Goal: Task Accomplishment & Management: Use online tool/utility

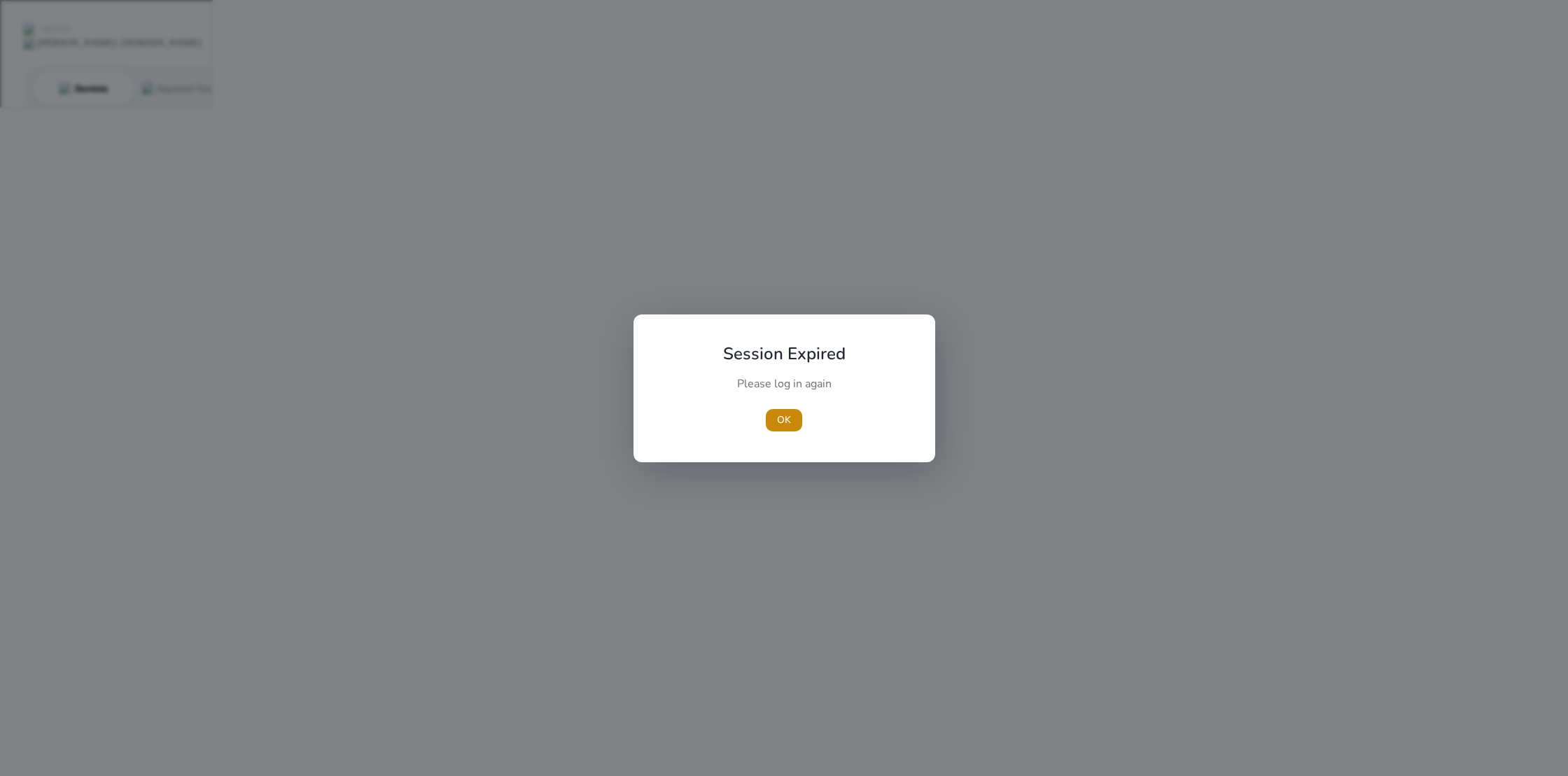
click at [785, 419] on span "OK" at bounding box center [784, 420] width 14 height 15
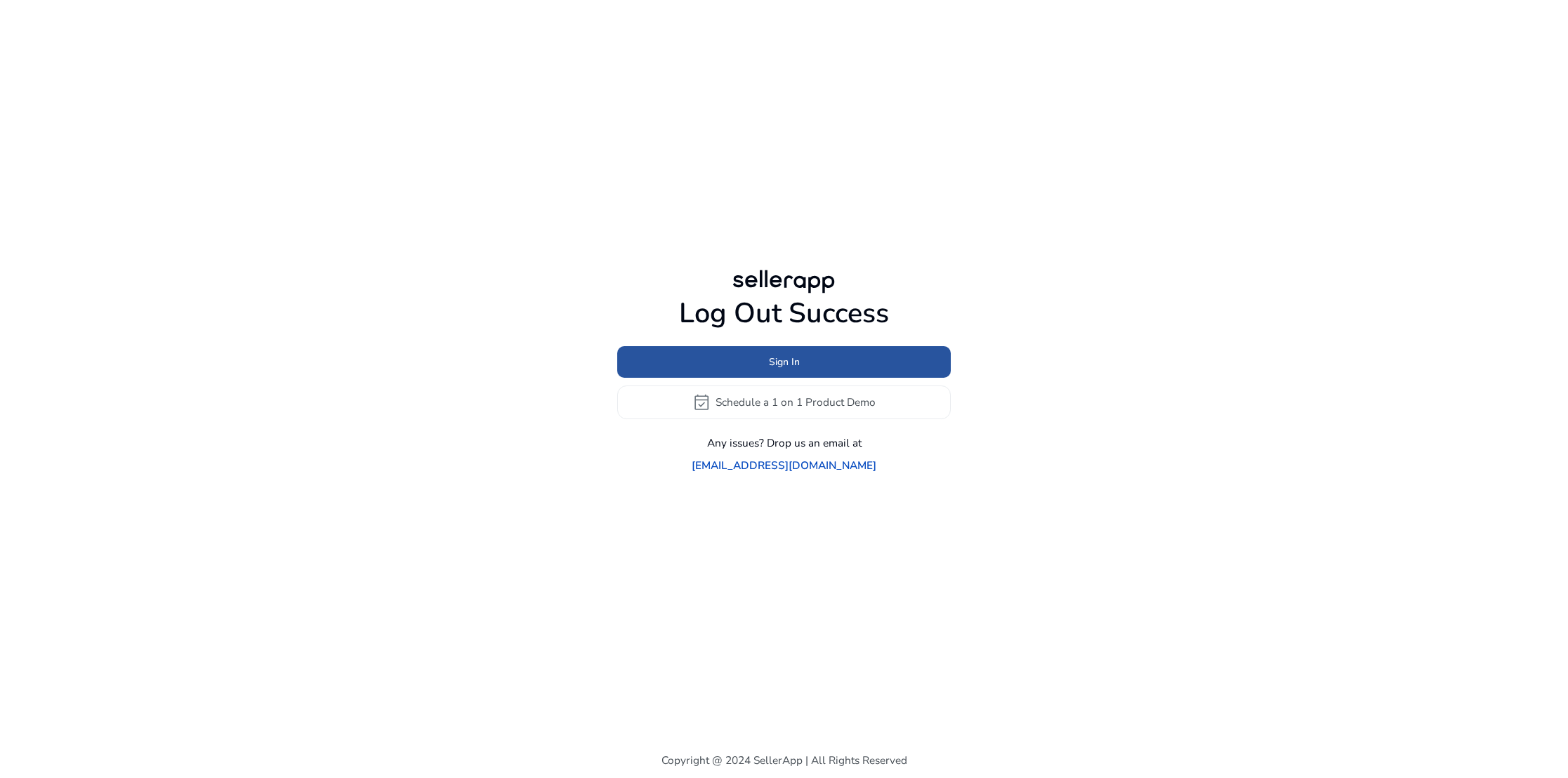
click at [797, 370] on span "Sign In" at bounding box center [784, 362] width 31 height 15
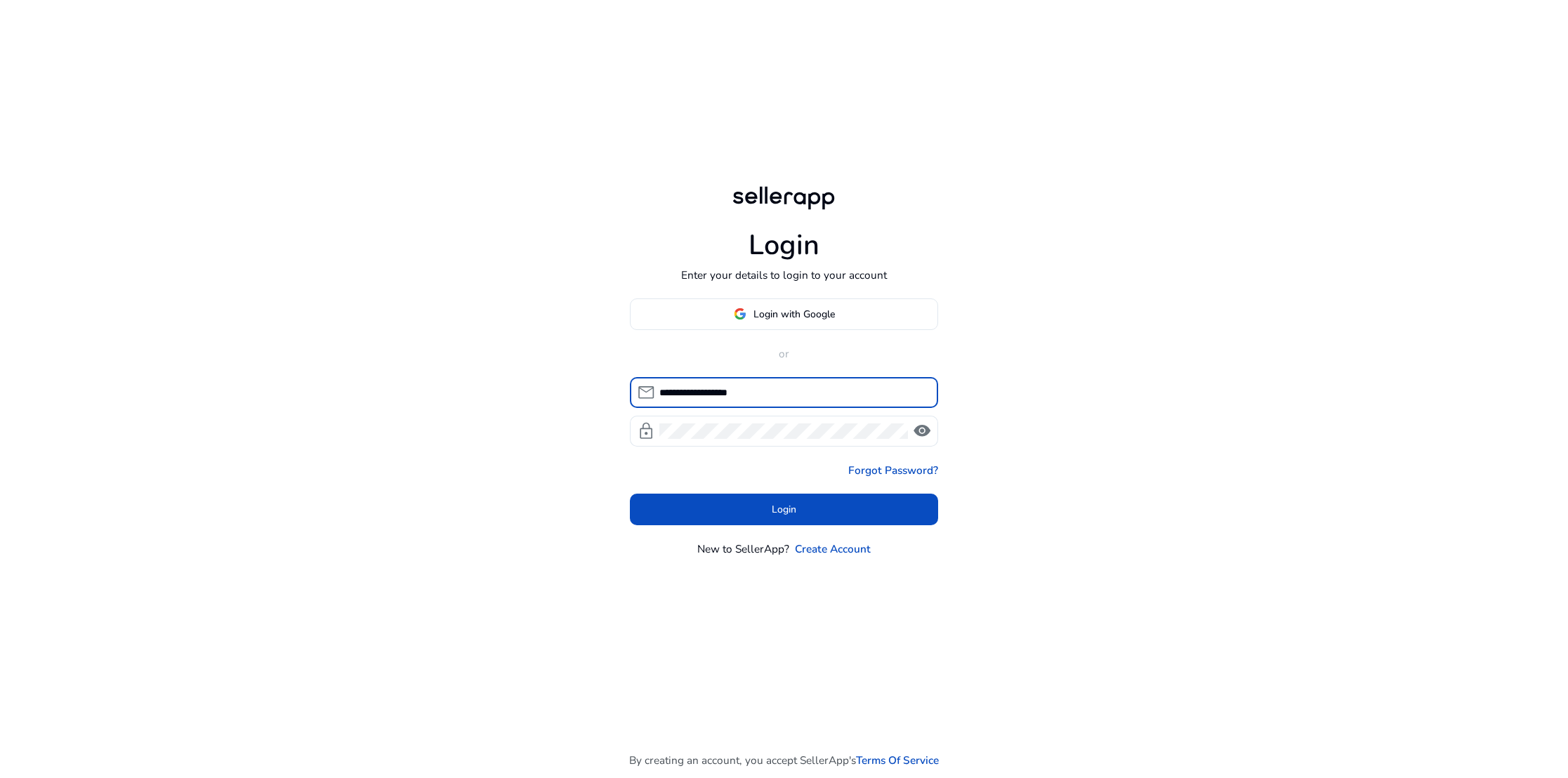
click at [788, 310] on span "Login with Google" at bounding box center [794, 314] width 82 height 15
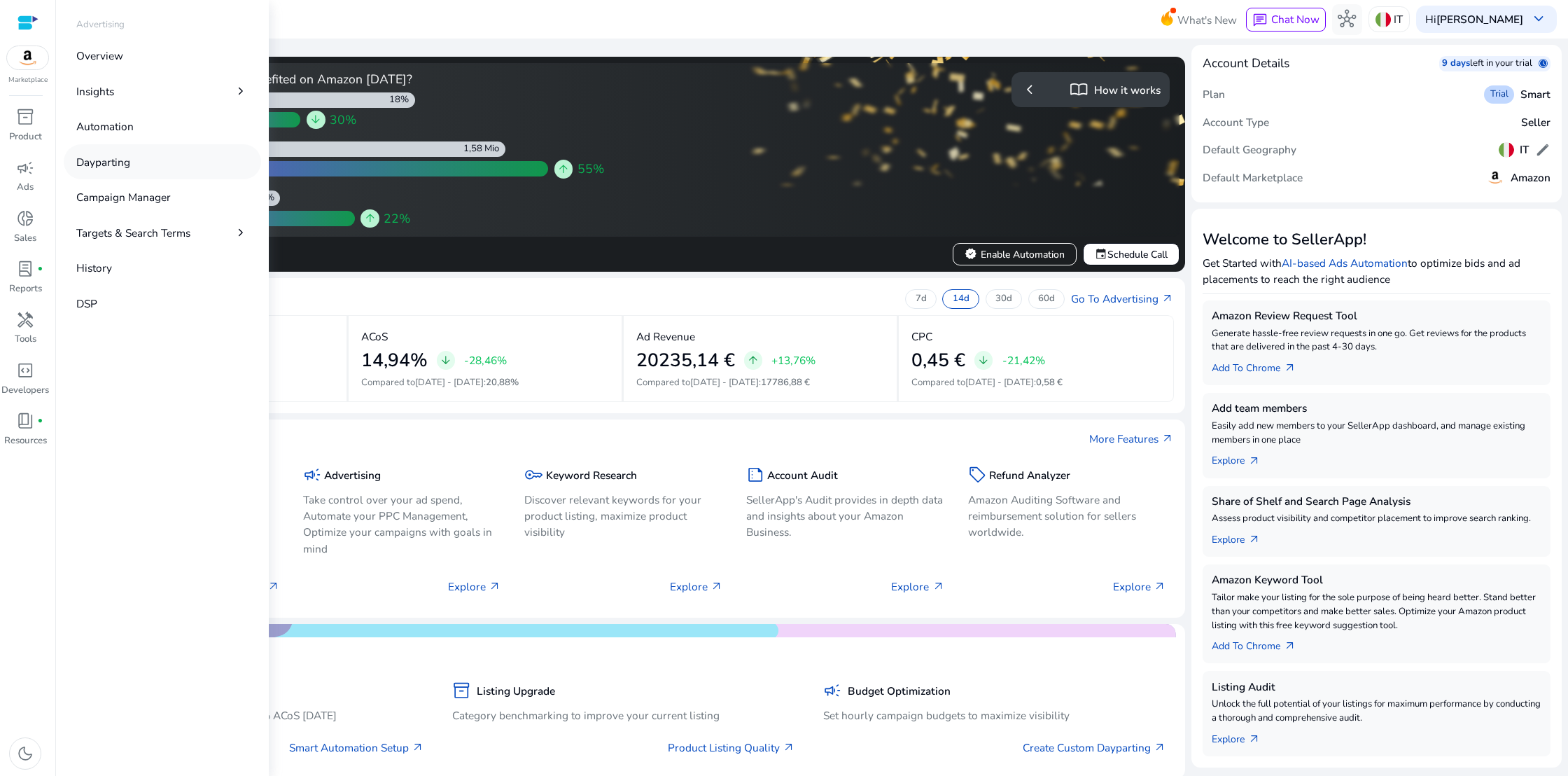
click at [102, 158] on p "Dayparting" at bounding box center [103, 162] width 54 height 16
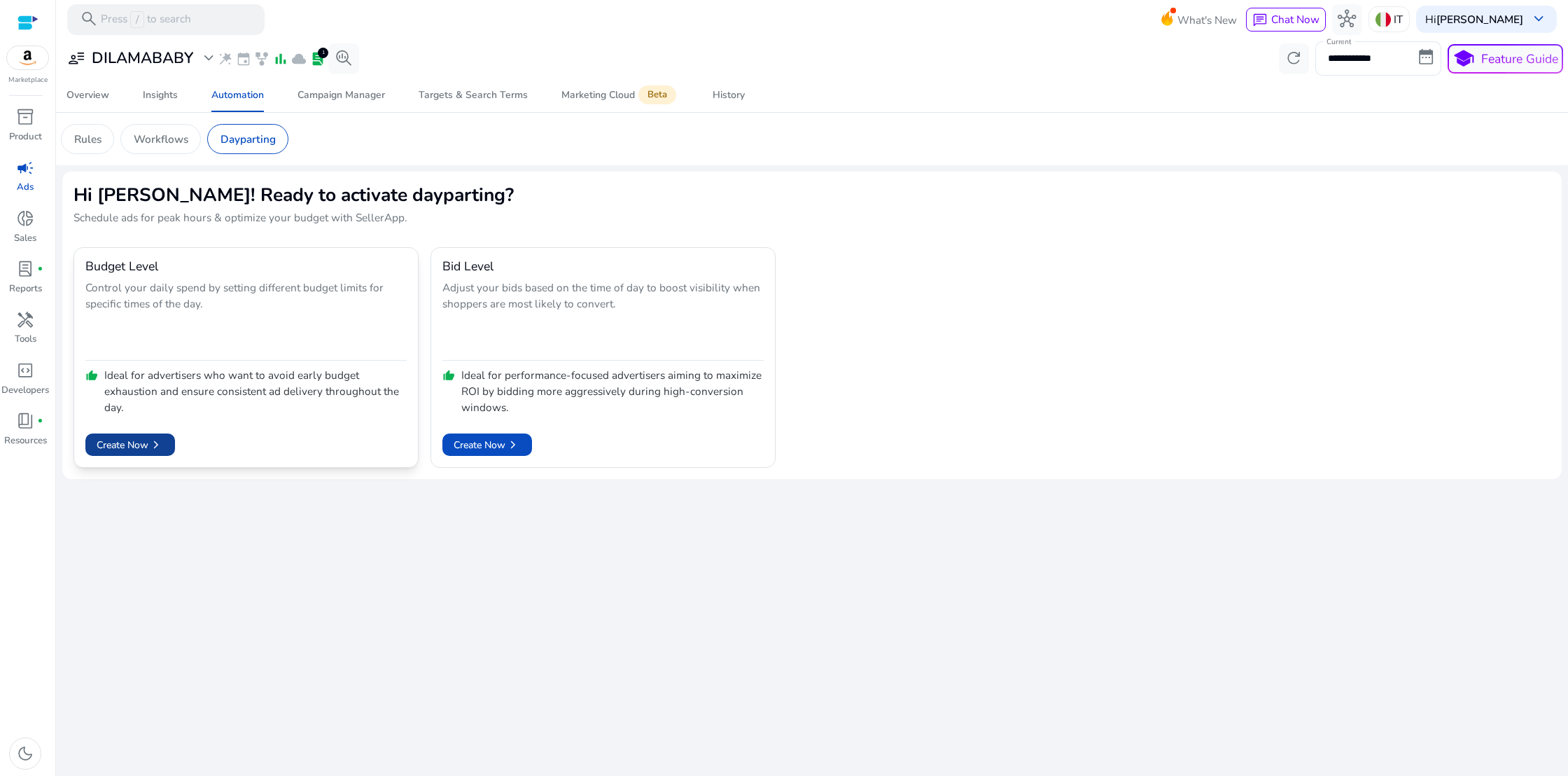
click at [143, 442] on span "Create Now chevron_right" at bounding box center [130, 445] width 67 height 15
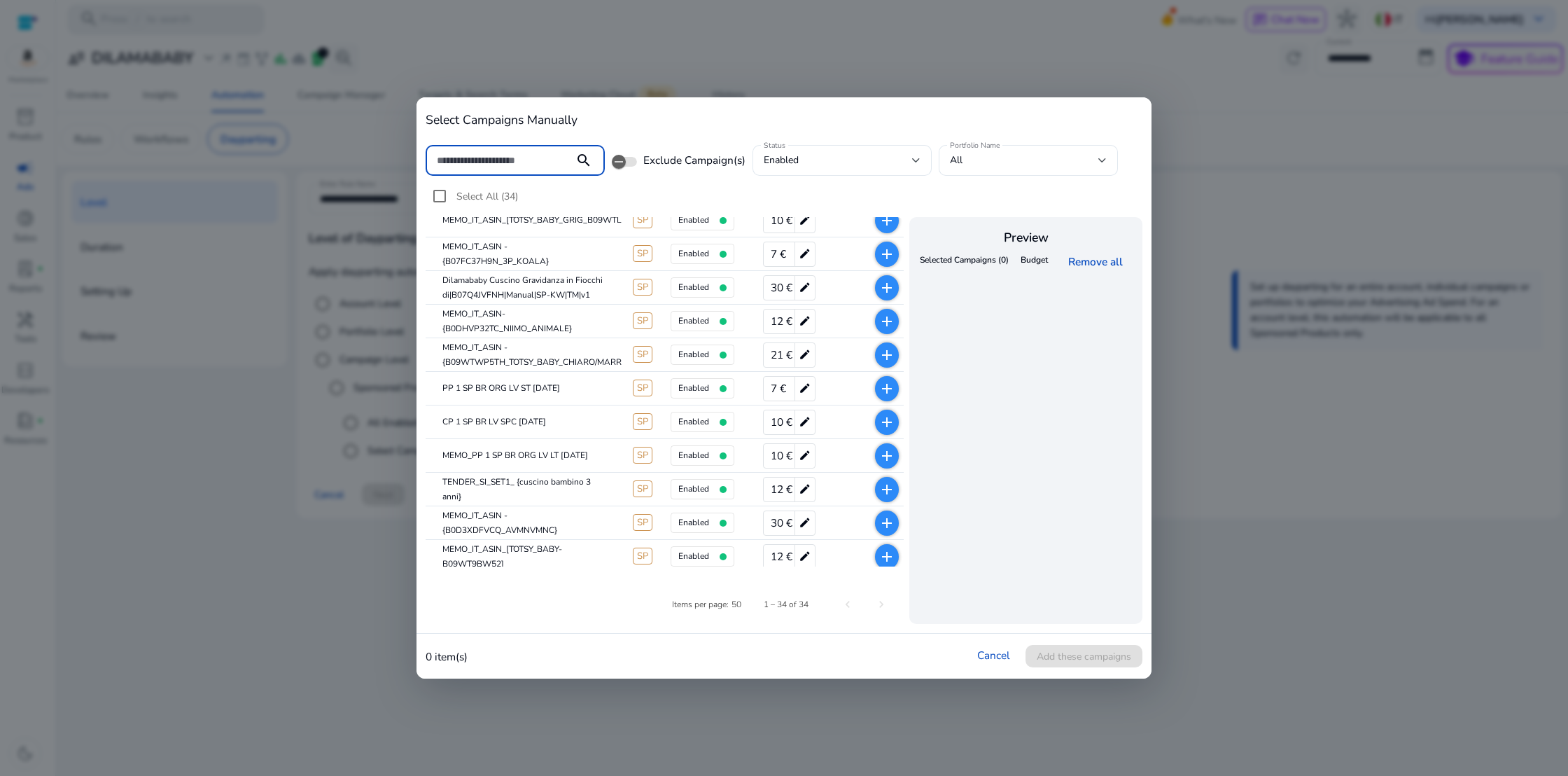
scroll to position [316, 0]
click at [880, 387] on mat-icon "add" at bounding box center [887, 386] width 17 height 17
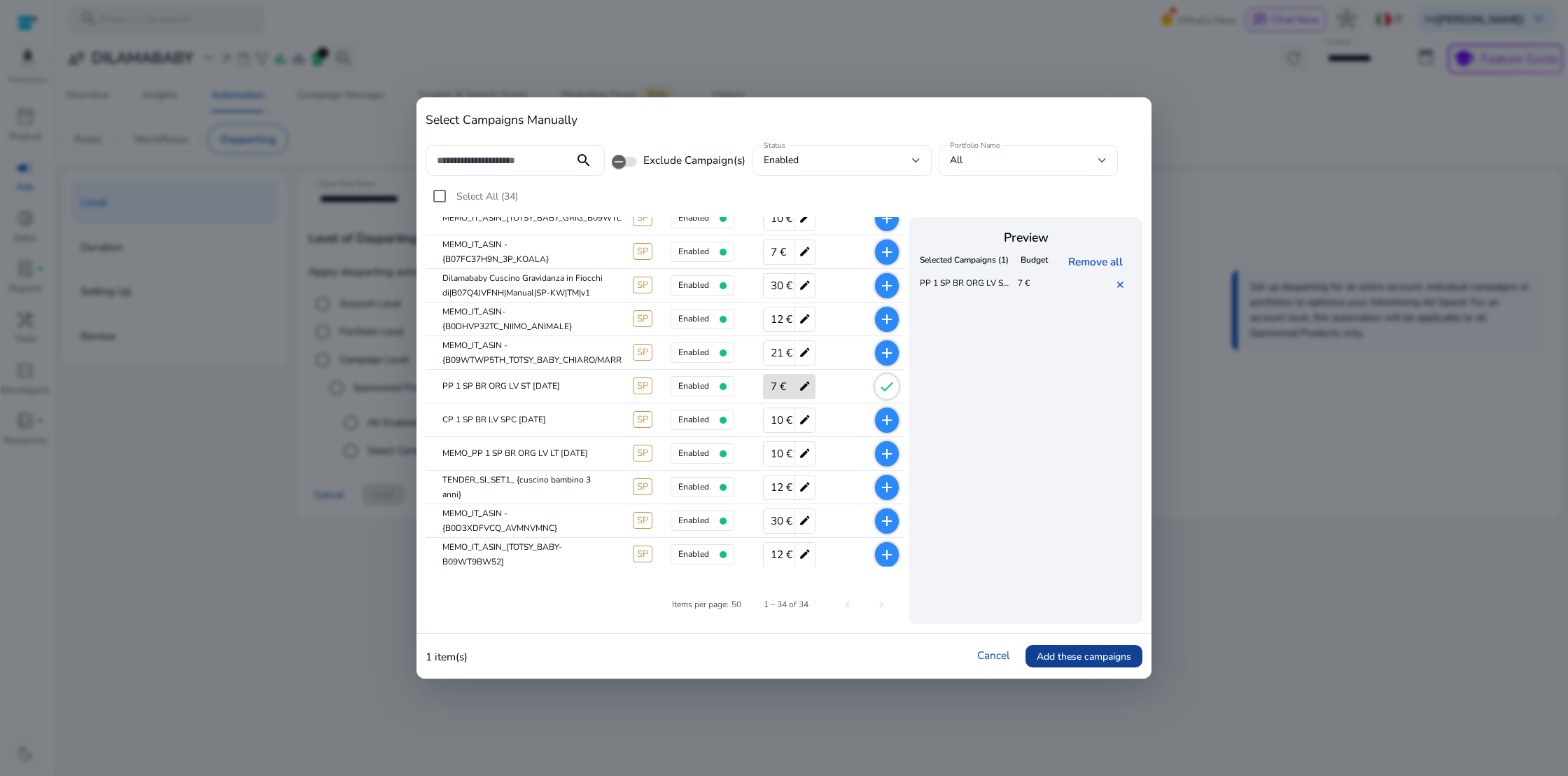
click at [1081, 655] on span "Add these campaigns" at bounding box center [1084, 656] width 95 height 15
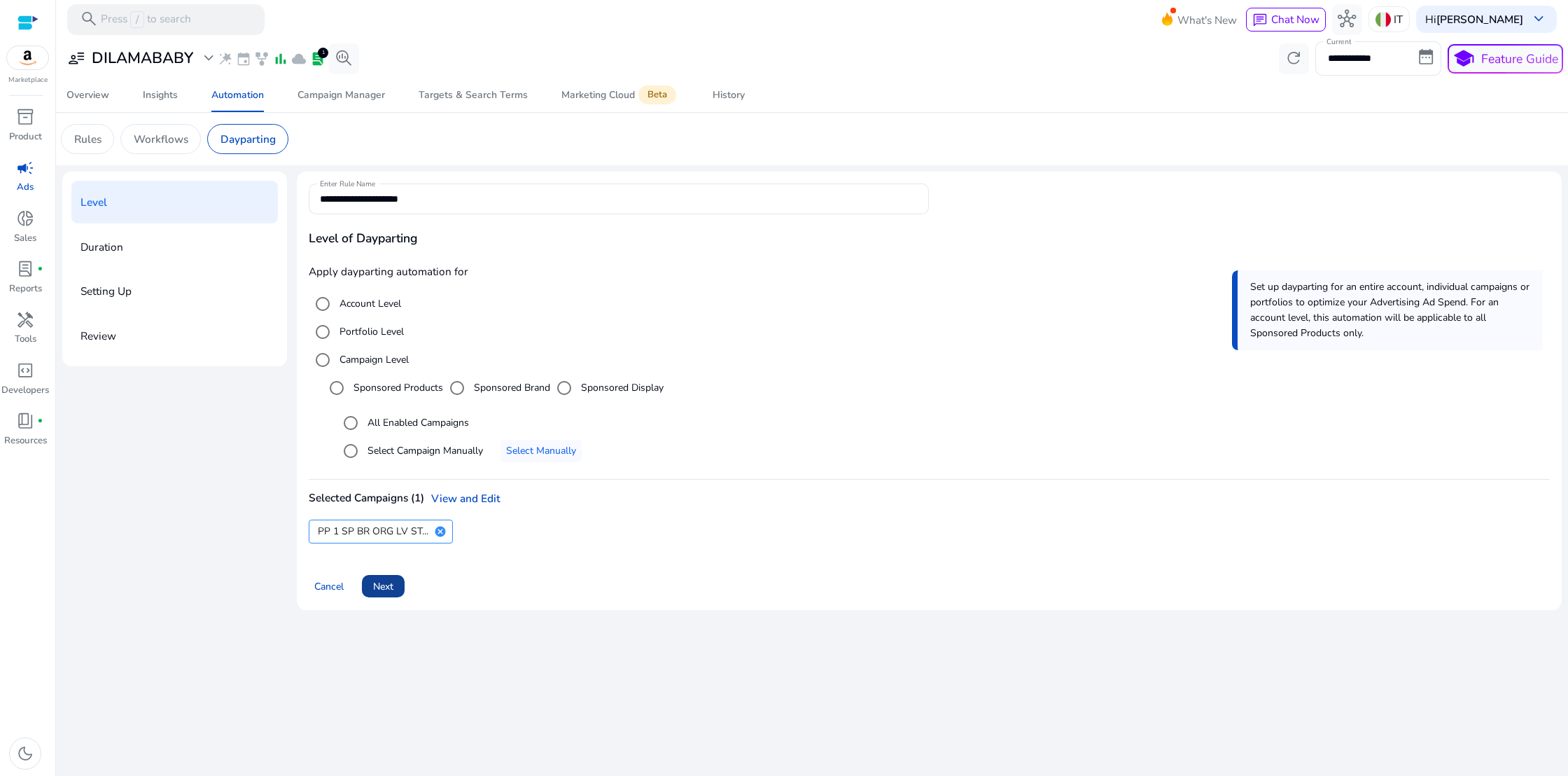
click at [369, 587] on span at bounding box center [383, 587] width 43 height 34
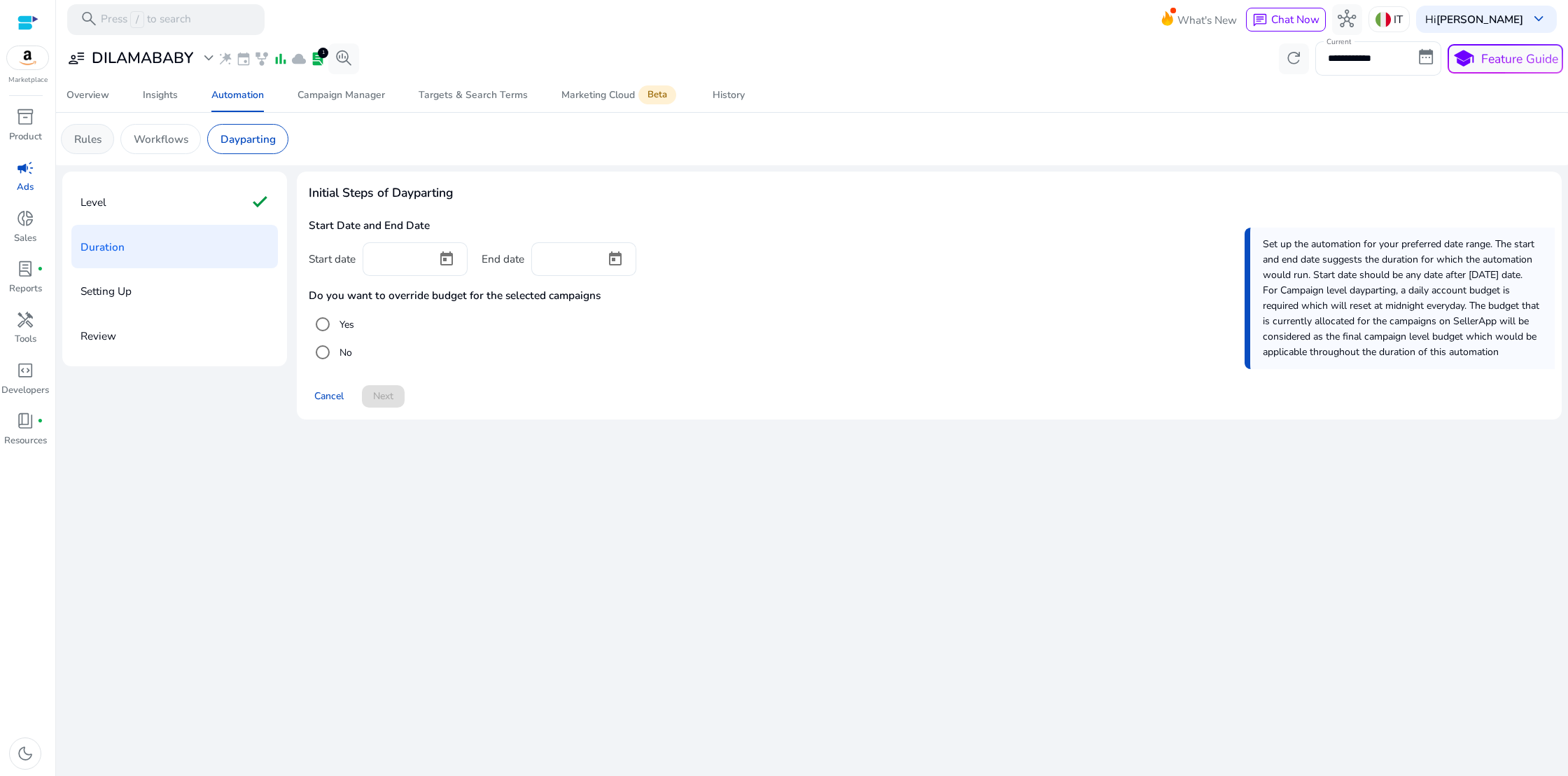
click at [92, 133] on p "Rules" at bounding box center [88, 139] width 27 height 16
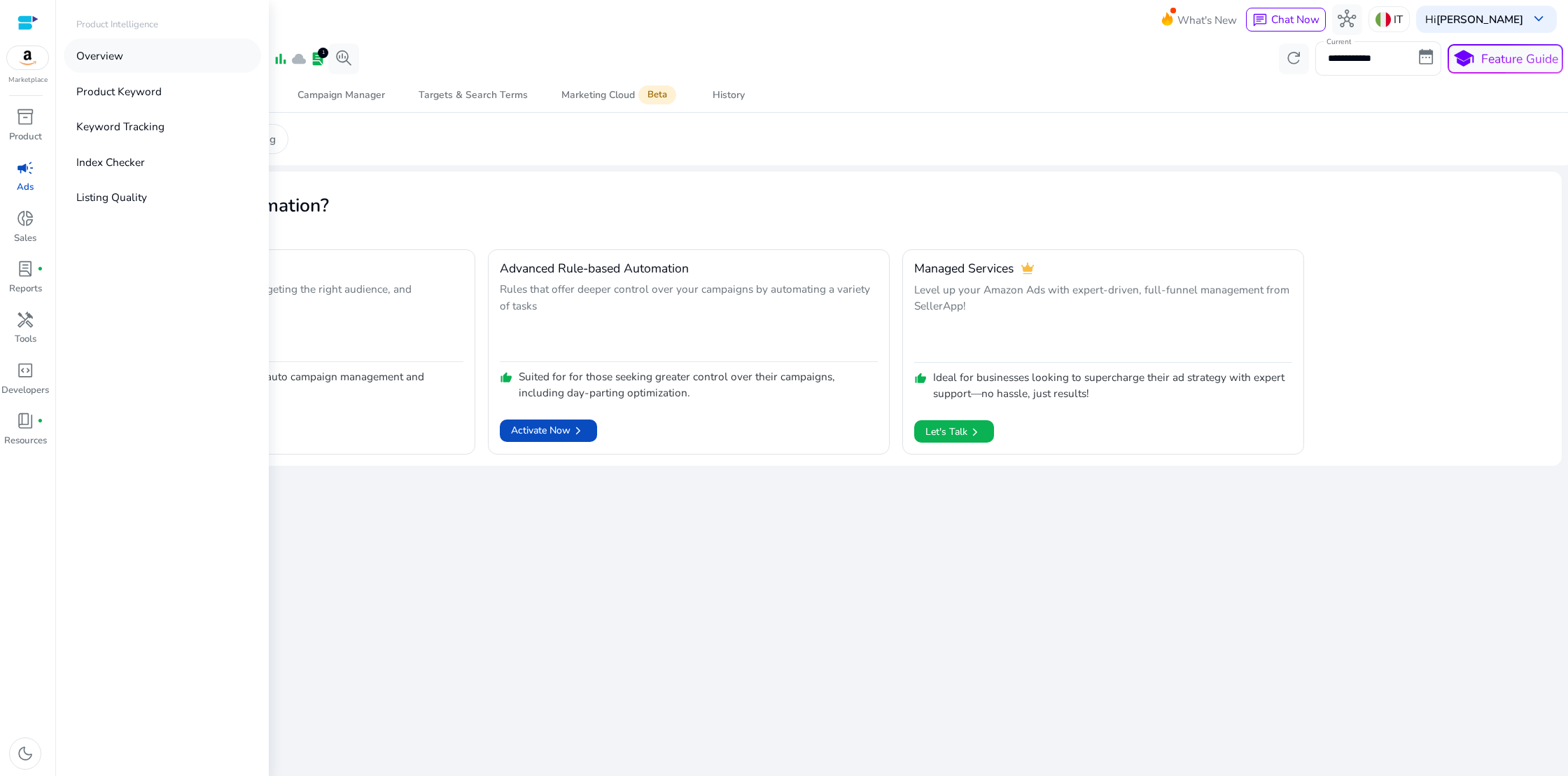
click at [98, 57] on p "Overview" at bounding box center [99, 56] width 47 height 16
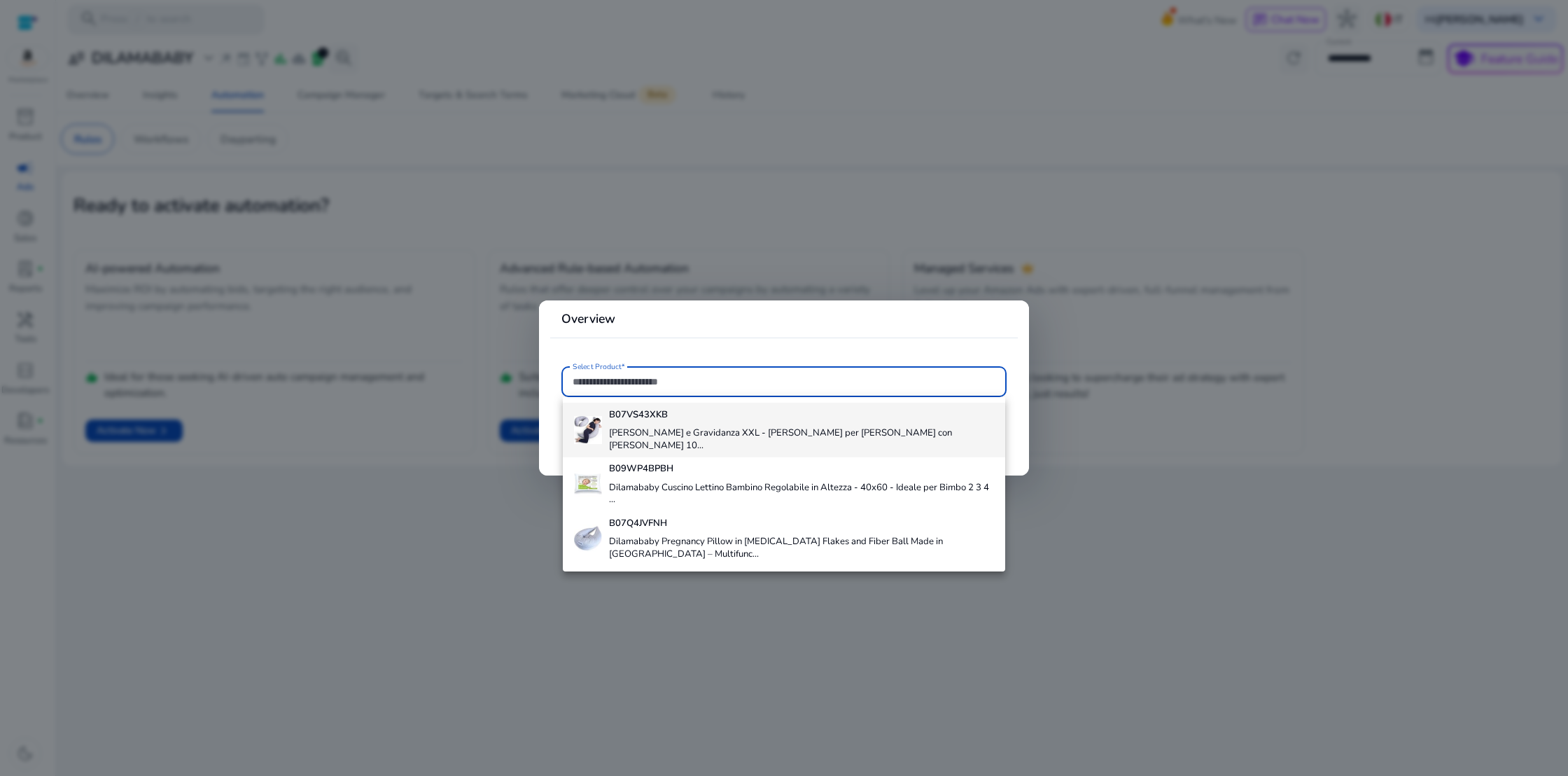
click at [654, 420] on b "B07VS43XKB" at bounding box center [638, 415] width 59 height 13
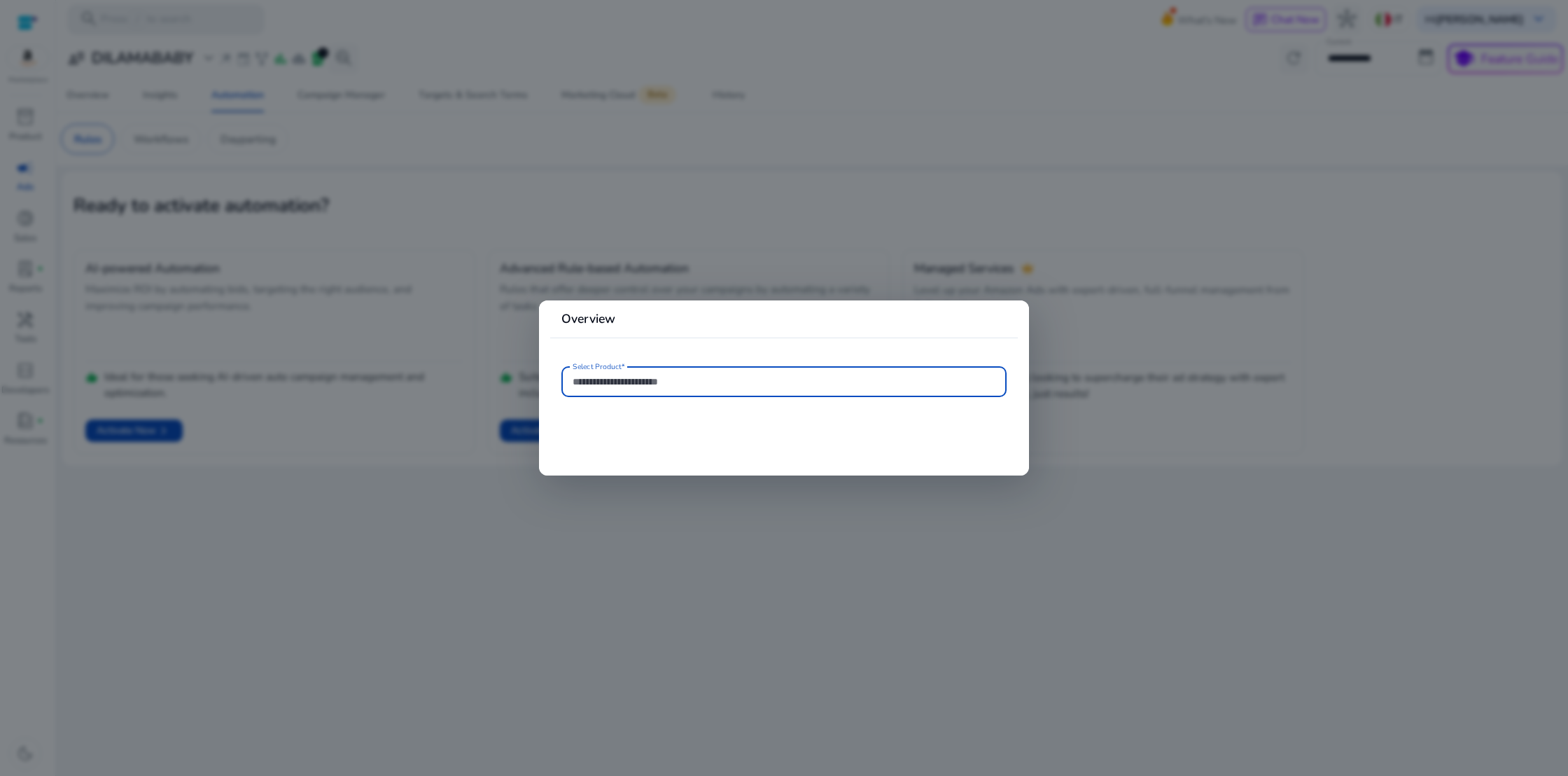
type input "**********"
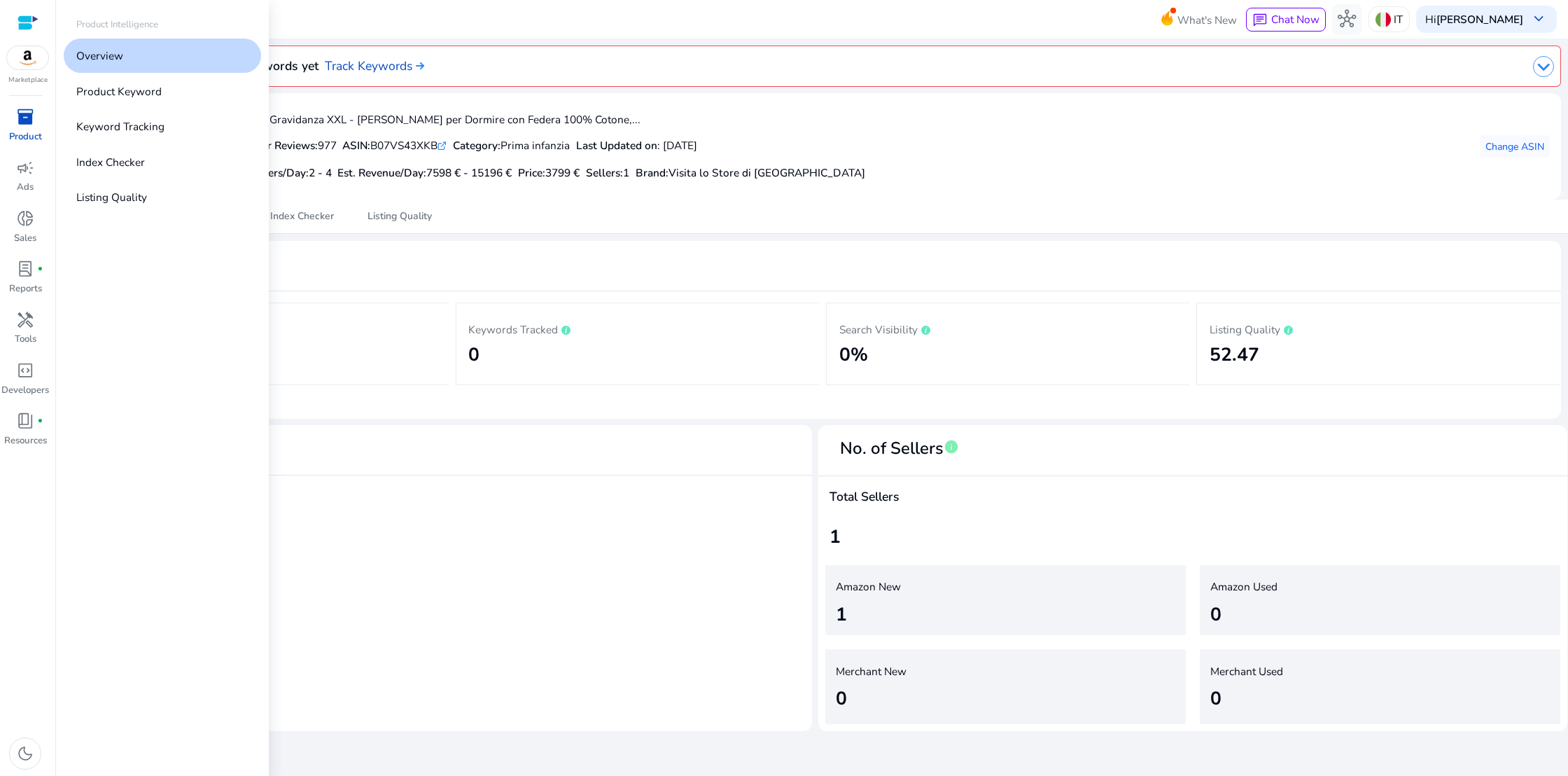
click at [23, 126] on span "inventory_2" at bounding box center [25, 116] width 19 height 19
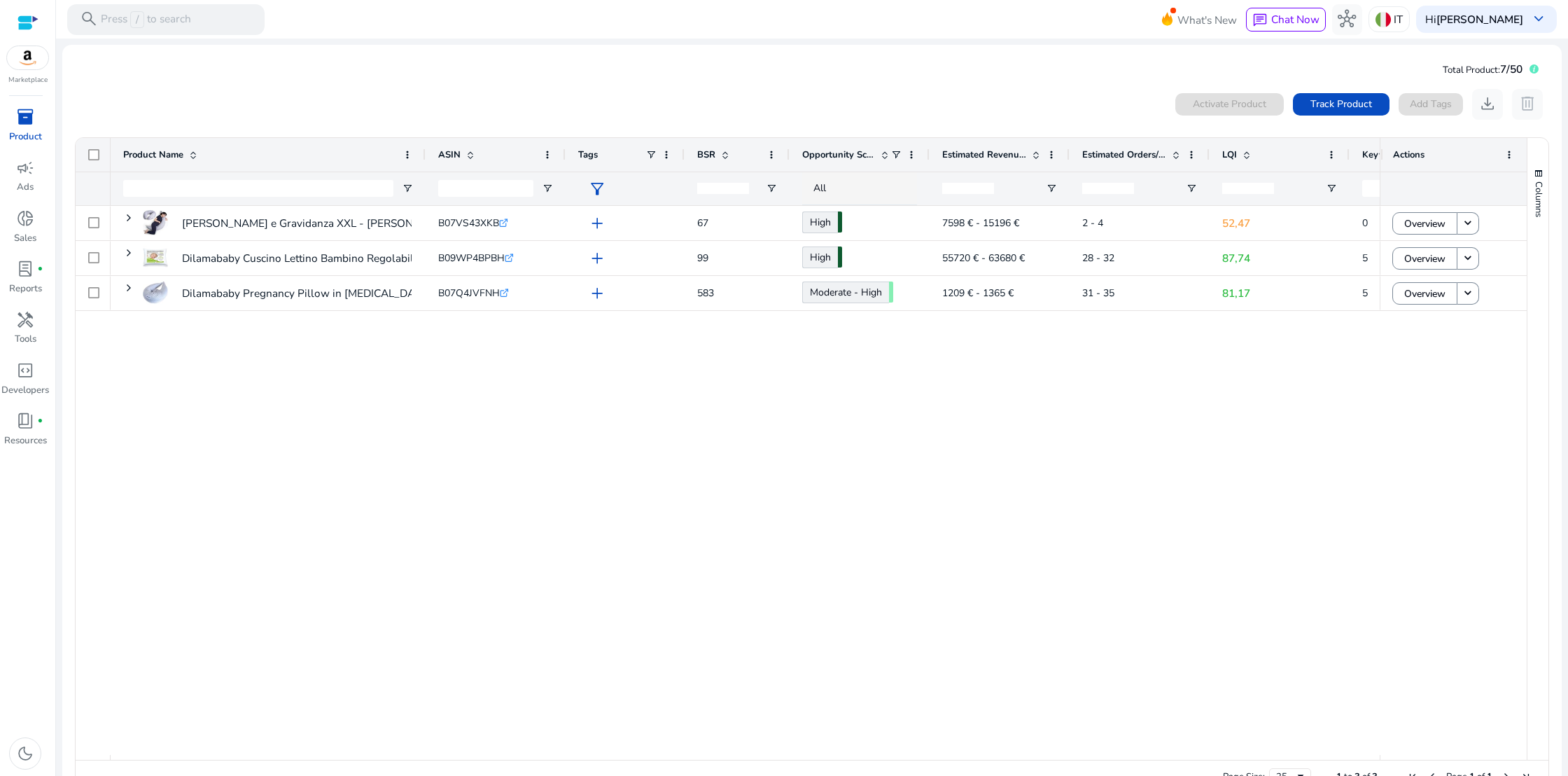
click at [29, 124] on span "inventory_2" at bounding box center [25, 116] width 19 height 19
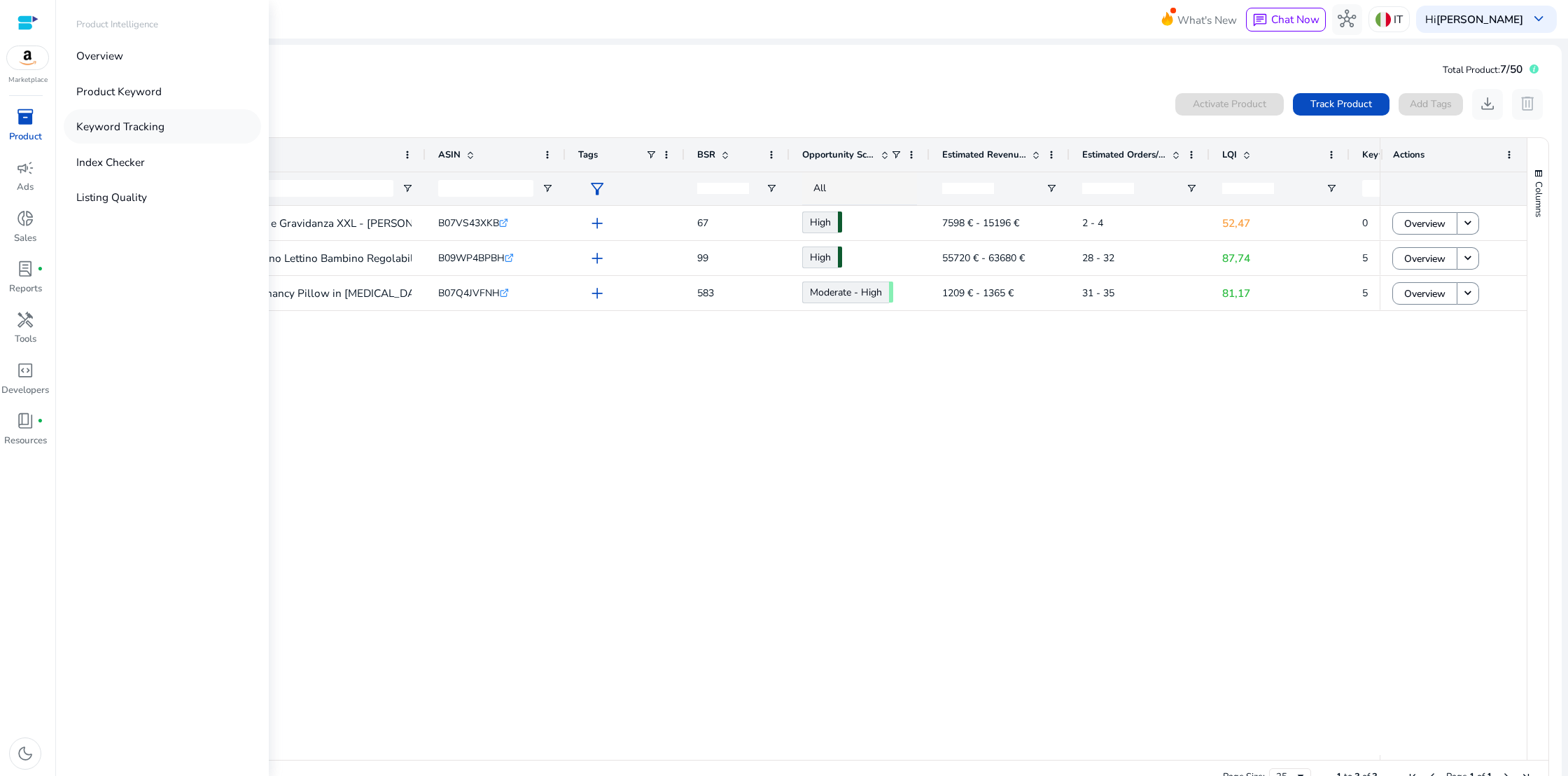
click at [96, 124] on p "Keyword Tracking" at bounding box center [120, 126] width 88 height 16
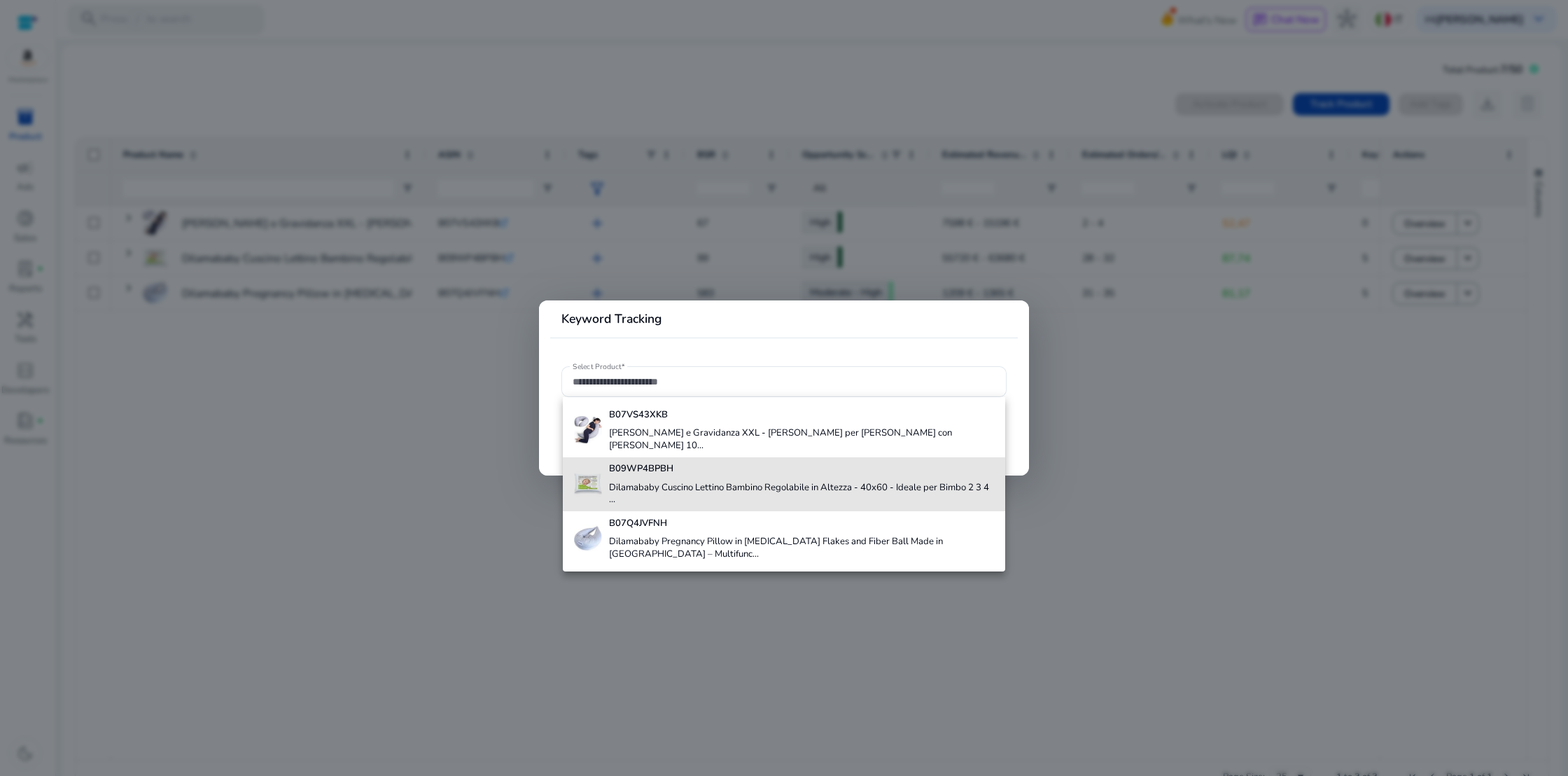
click at [700, 480] on div "B09WP4BPBH Dilamababy Cuscino Lettino Bambino Regolabile in Altezza - 40x60 - I…" at bounding box center [801, 484] width 385 height 54
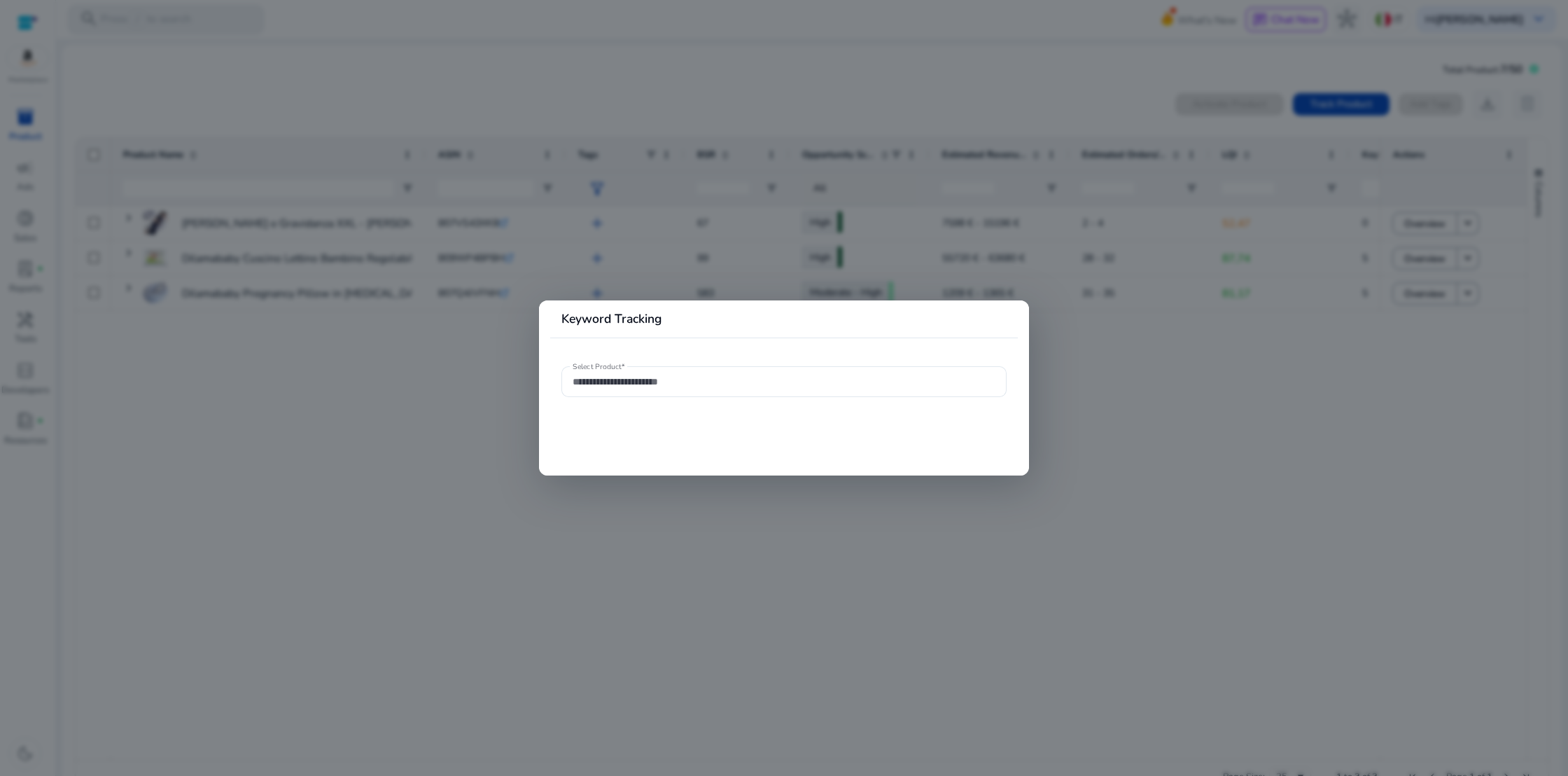
type input "**********"
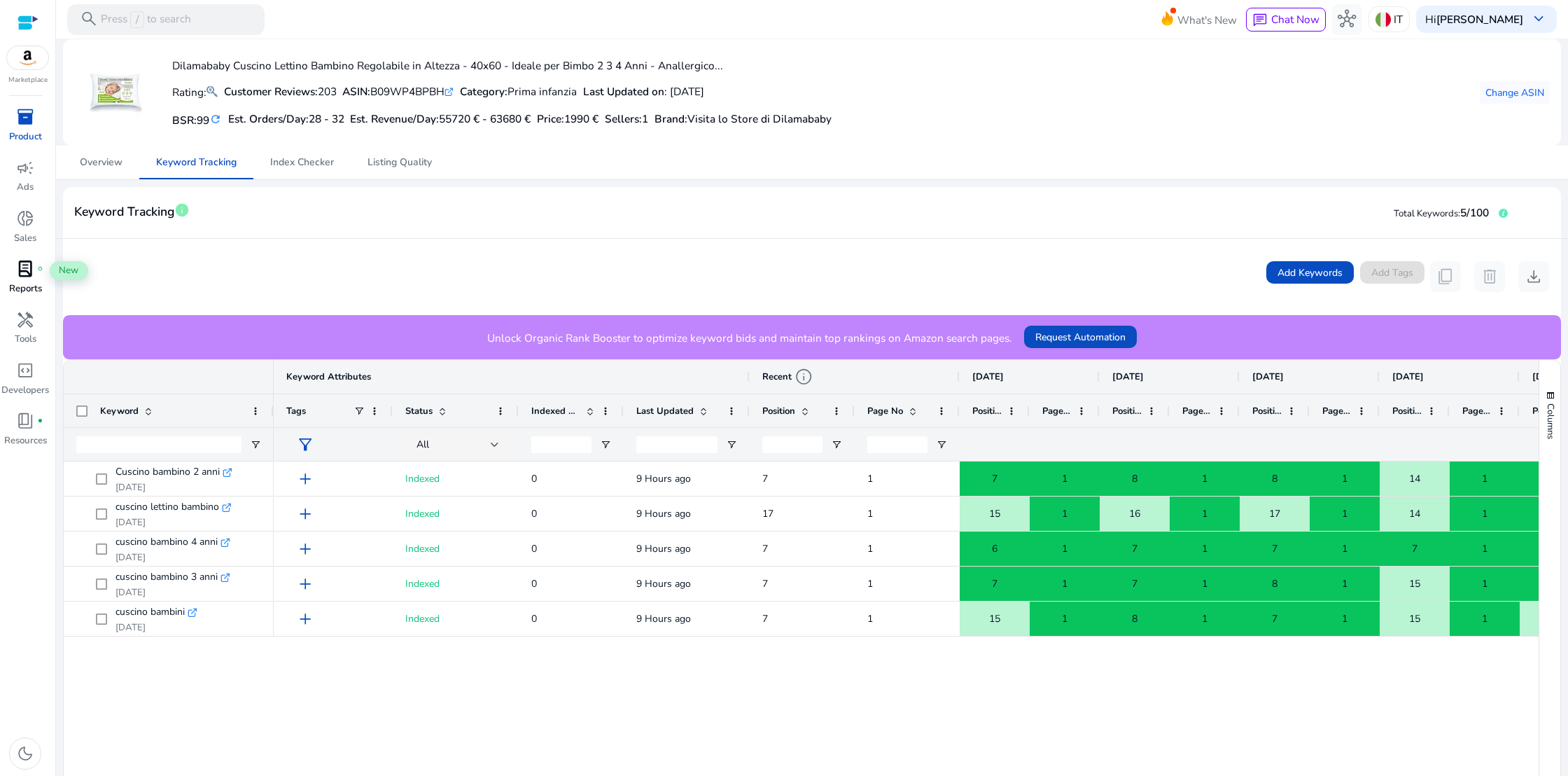
click at [25, 264] on span "lab_profile" at bounding box center [25, 269] width 19 height 19
